Goal: Task Accomplishment & Management: Use online tool/utility

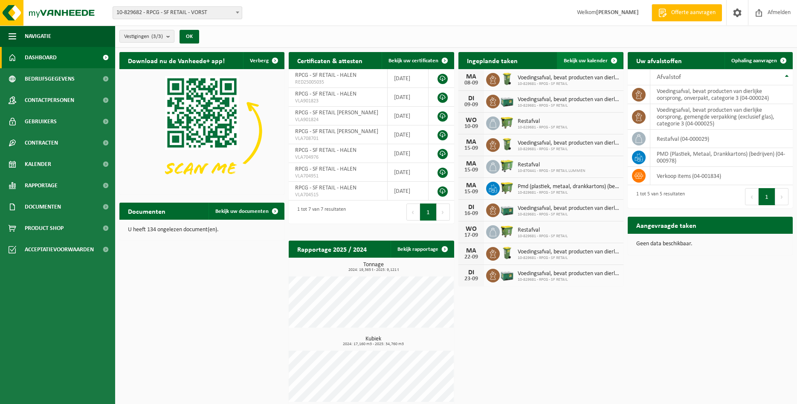
click at [596, 62] on span "Bekijk uw kalender" at bounding box center [586, 61] width 44 height 6
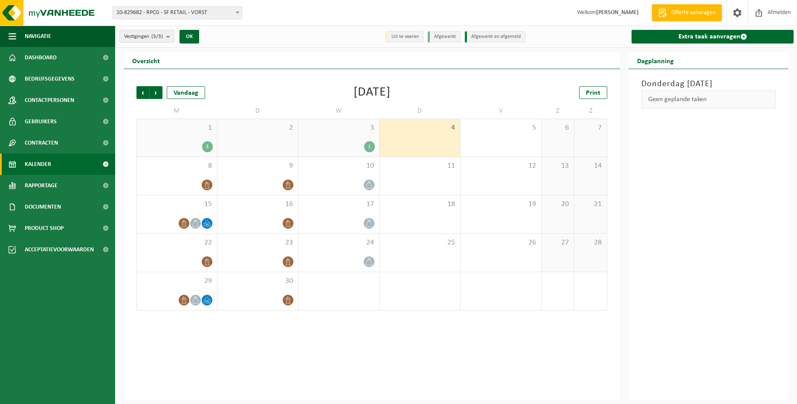
click at [269, 135] on div "2" at bounding box center [257, 138] width 81 height 38
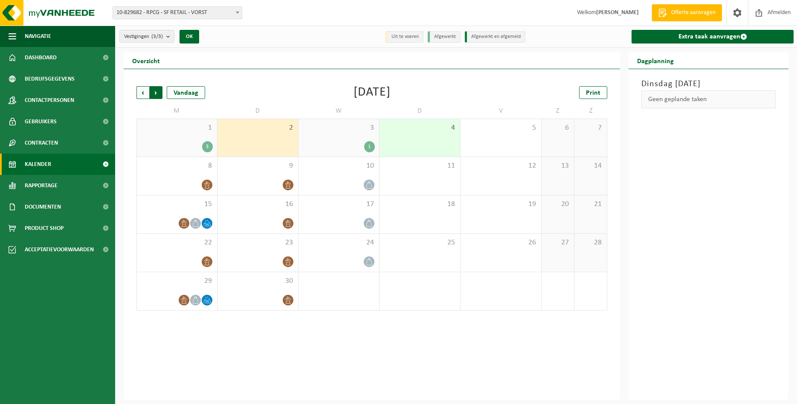
click at [144, 93] on span "Vorige" at bounding box center [142, 92] width 13 height 13
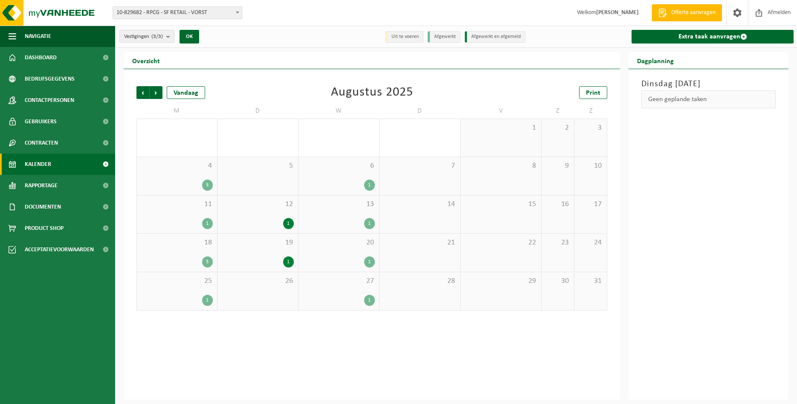
click at [269, 292] on div "26" at bounding box center [257, 291] width 81 height 38
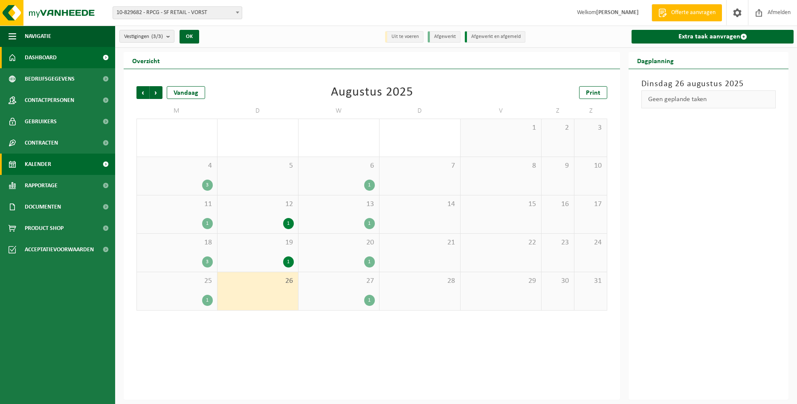
click at [74, 59] on link "Dashboard" at bounding box center [57, 57] width 115 height 21
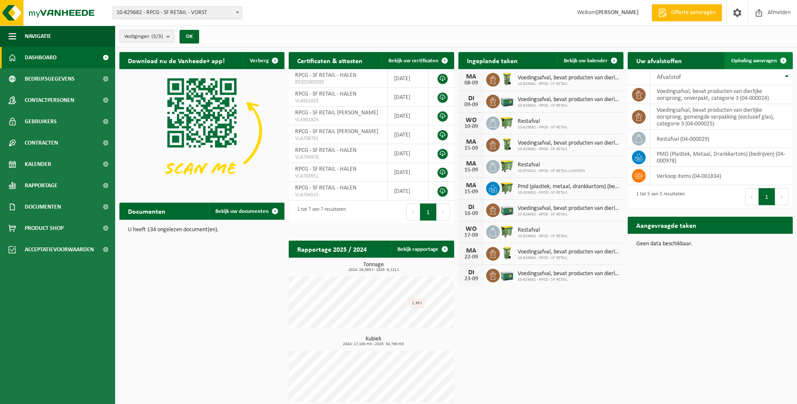
click at [748, 58] on span "Ophaling aanvragen" at bounding box center [754, 61] width 46 height 6
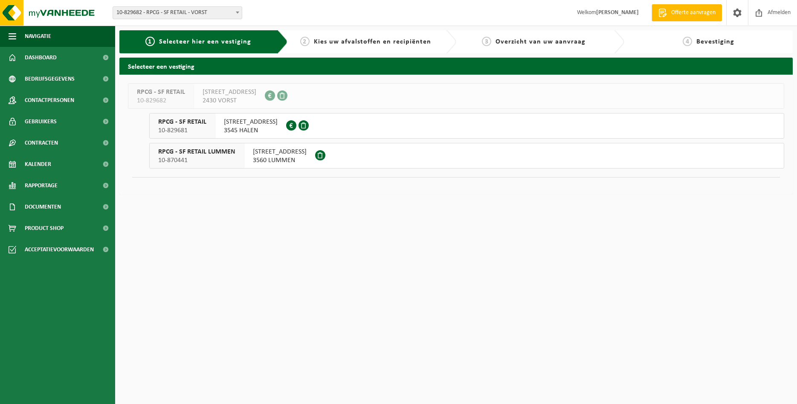
click at [264, 122] on span "SINGELLAAN 20" at bounding box center [251, 122] width 54 height 9
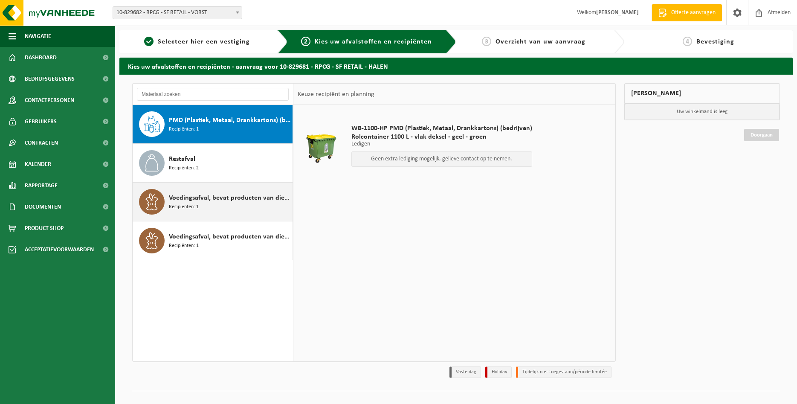
click at [229, 195] on span "Voedingsafval, bevat producten van dierlijke oorsprong, gemengde verpakking (ex…" at bounding box center [230, 198] width 122 height 10
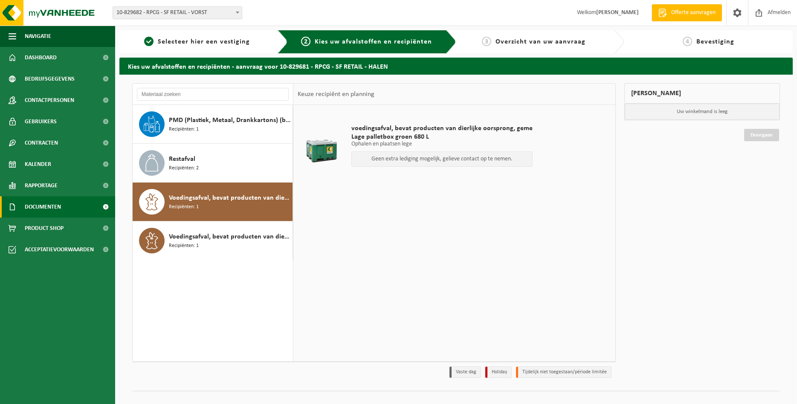
click at [57, 205] on span "Documenten" at bounding box center [43, 206] width 36 height 21
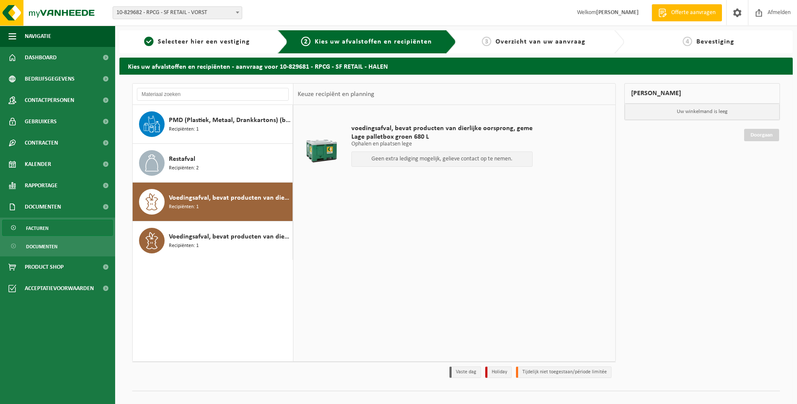
click at [48, 225] on span "Facturen" at bounding box center [37, 228] width 23 height 16
